Goal: Navigation & Orientation: Find specific page/section

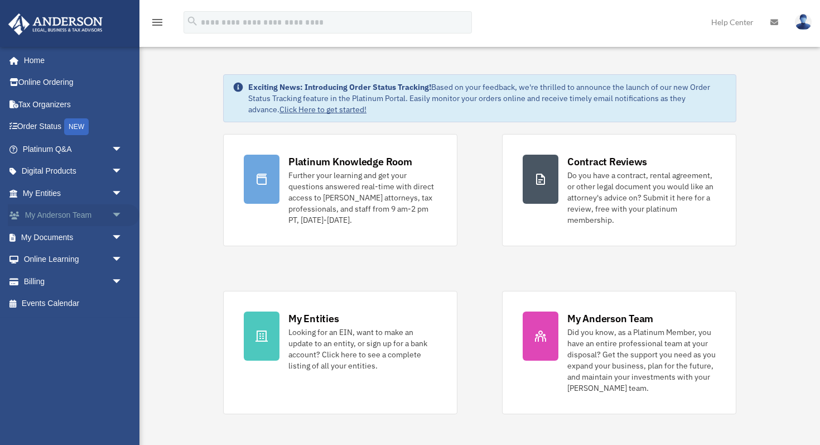
click at [66, 217] on link "My Anderson Team arrow_drop_down" at bounding box center [74, 215] width 132 height 22
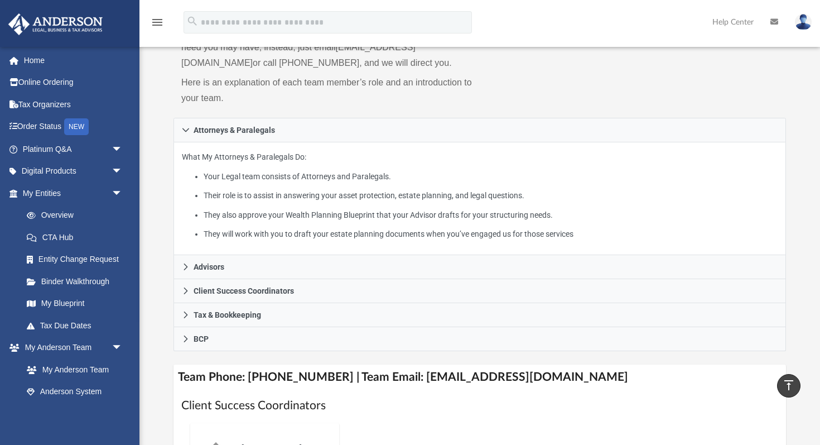
scroll to position [111, 0]
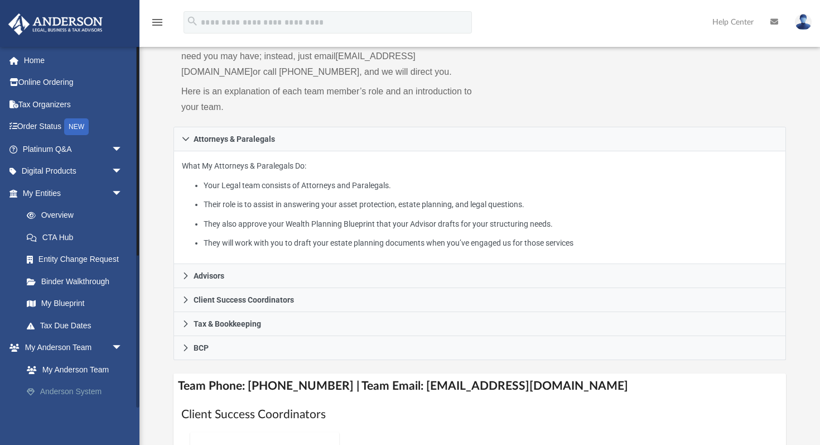
click at [81, 396] on link "Anderson System" at bounding box center [78, 392] width 124 height 22
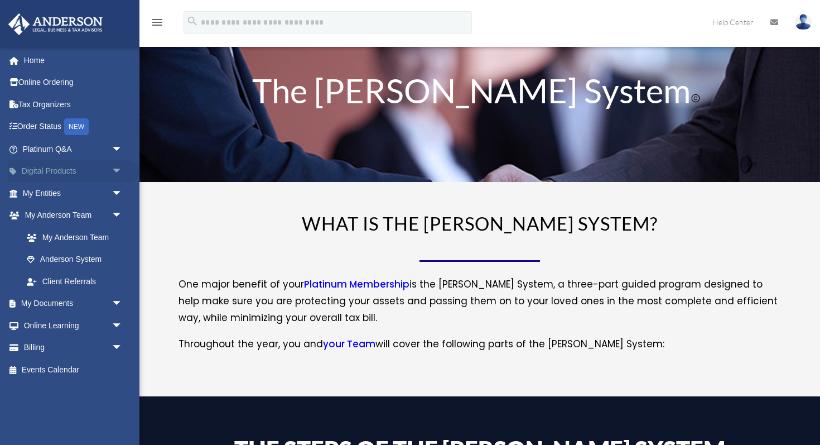
click at [115, 171] on span "arrow_drop_down" at bounding box center [123, 171] width 22 height 23
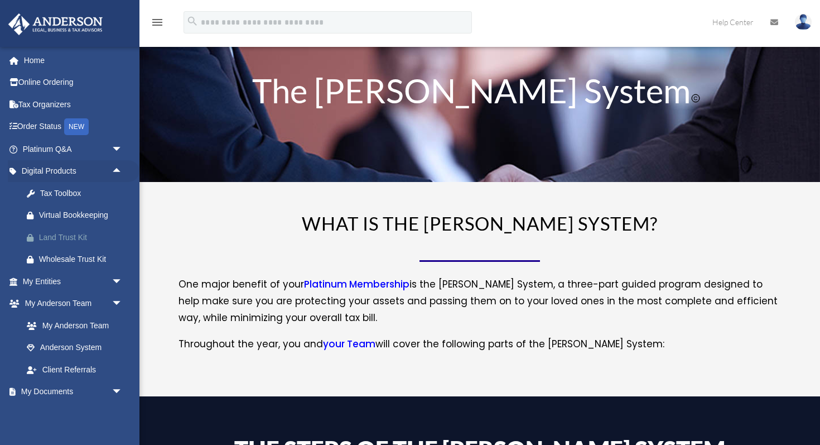
click at [72, 233] on div "Land Trust Kit" at bounding box center [82, 237] width 87 height 14
click at [117, 283] on span "arrow_drop_down" at bounding box center [123, 281] width 22 height 23
click at [68, 84] on link "Online Ordering" at bounding box center [74, 82] width 132 height 22
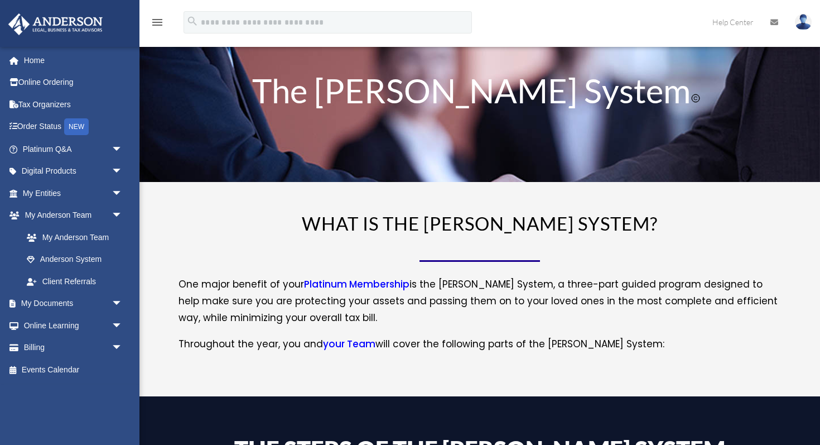
click at [261, 147] on span at bounding box center [480, 107] width 681 height 149
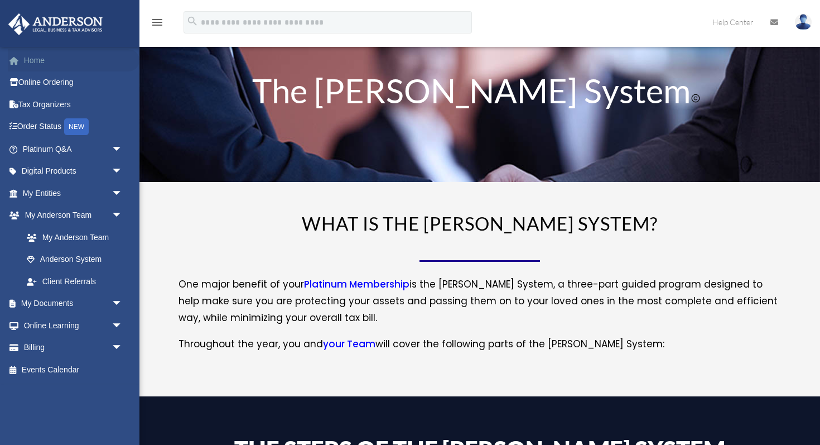
click at [42, 61] on link "Home" at bounding box center [74, 60] width 132 height 22
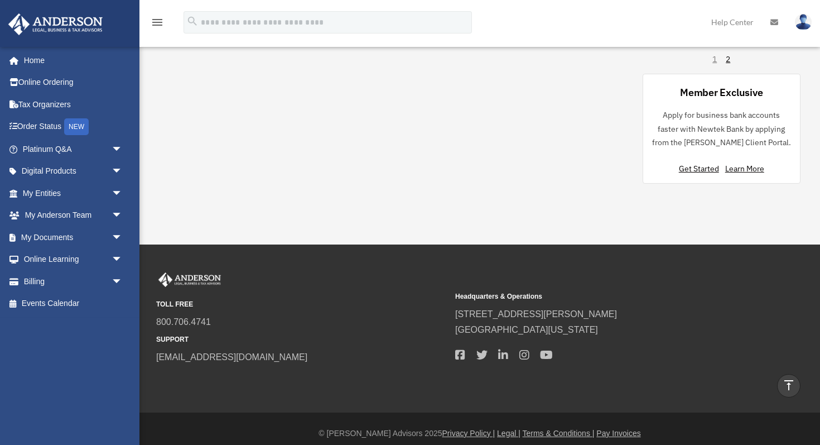
scroll to position [918, 0]
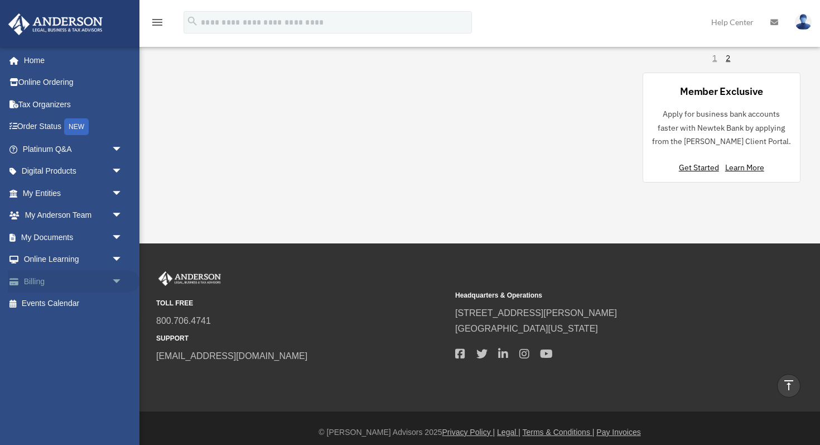
click at [117, 282] on span "arrow_drop_down" at bounding box center [123, 281] width 22 height 23
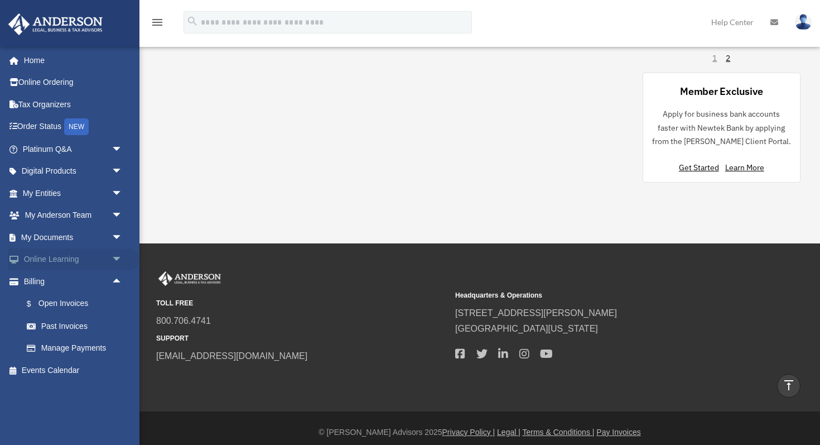
click at [117, 258] on span "arrow_drop_down" at bounding box center [123, 259] width 22 height 23
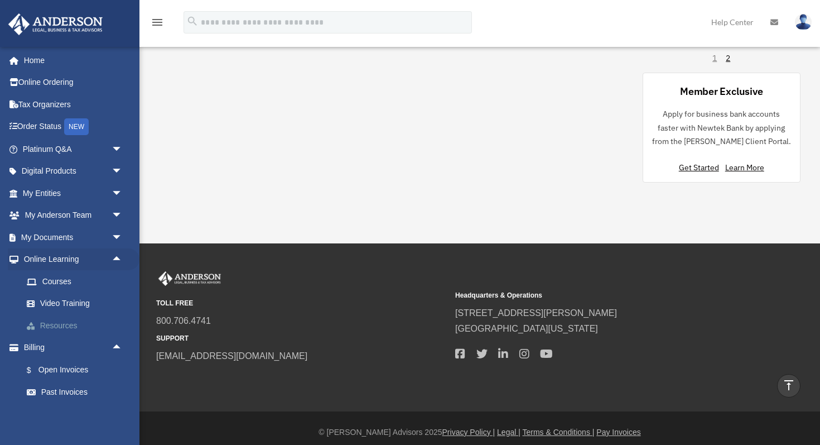
click at [55, 323] on link "Resources" at bounding box center [78, 325] width 124 height 22
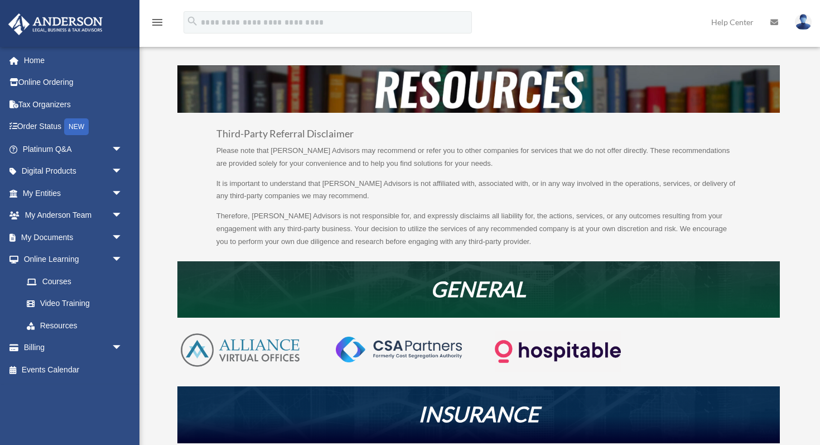
click at [158, 19] on icon "menu" at bounding box center [157, 22] width 13 height 13
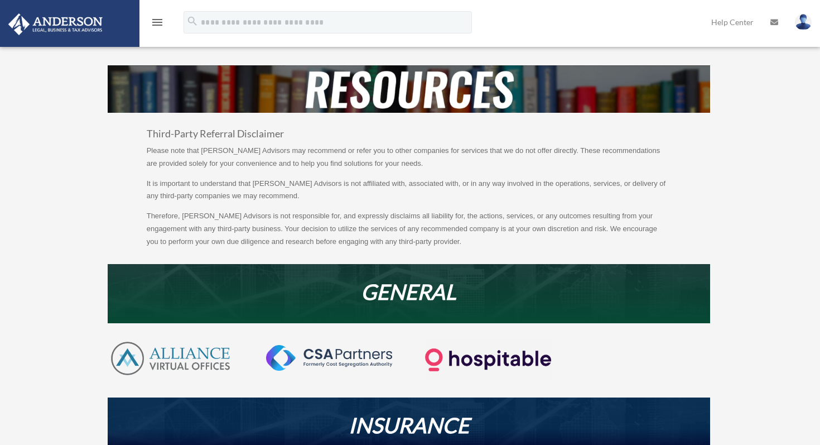
click at [161, 25] on icon "menu" at bounding box center [157, 22] width 13 height 13
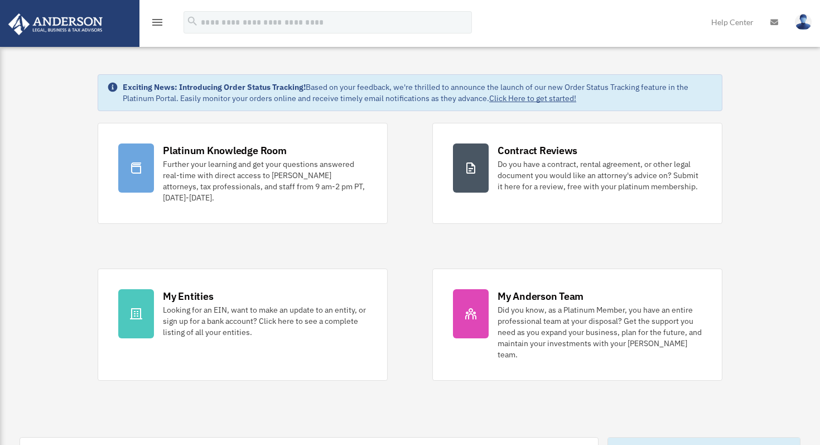
click at [159, 23] on icon "menu" at bounding box center [157, 22] width 13 height 13
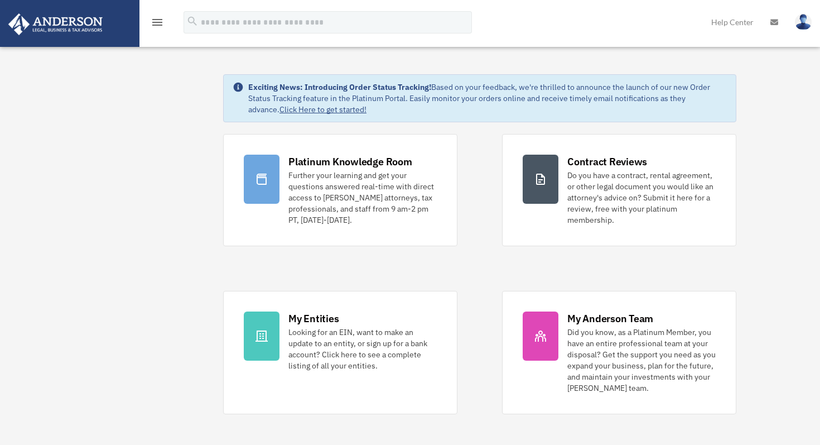
click at [52, 30] on img at bounding box center [55, 24] width 101 height 22
click at [151, 19] on icon "menu" at bounding box center [157, 22] width 13 height 13
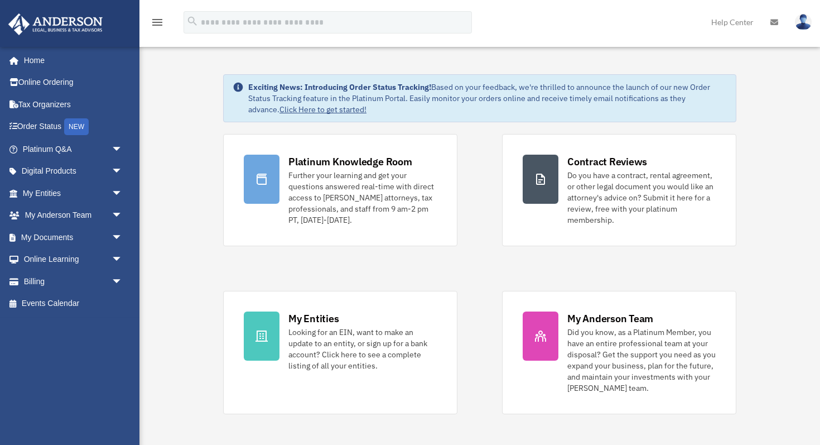
click at [151, 19] on icon "menu" at bounding box center [157, 22] width 13 height 13
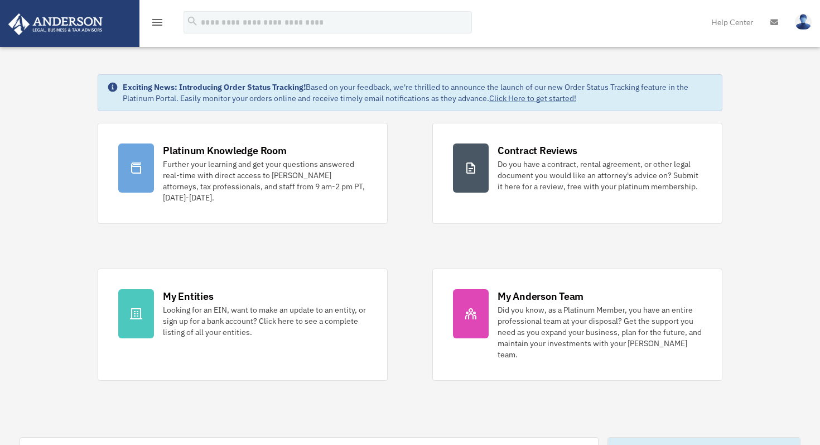
click at [151, 19] on icon "menu" at bounding box center [157, 22] width 13 height 13
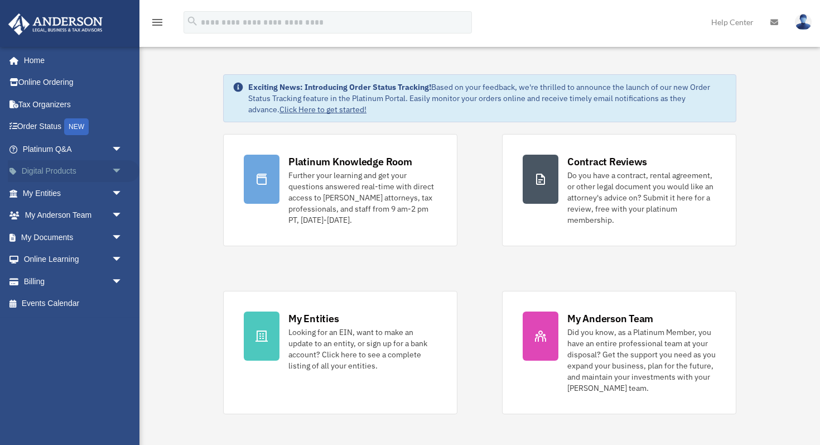
click at [119, 174] on span "arrow_drop_down" at bounding box center [123, 171] width 22 height 23
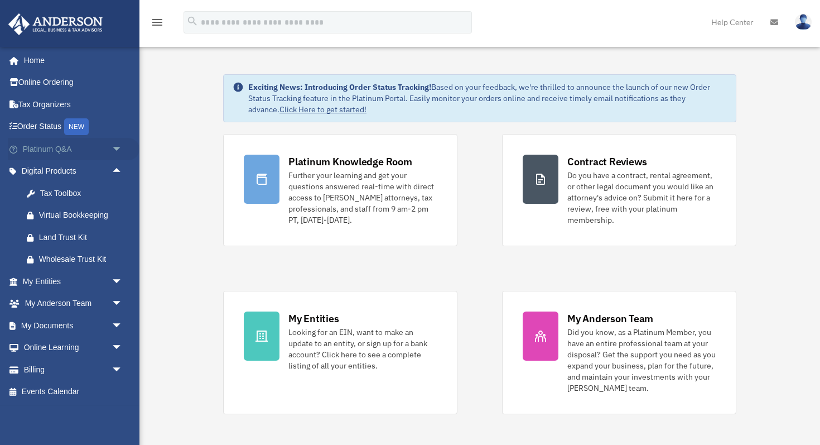
click at [118, 150] on span "arrow_drop_down" at bounding box center [123, 149] width 22 height 23
